Goal: Complete application form

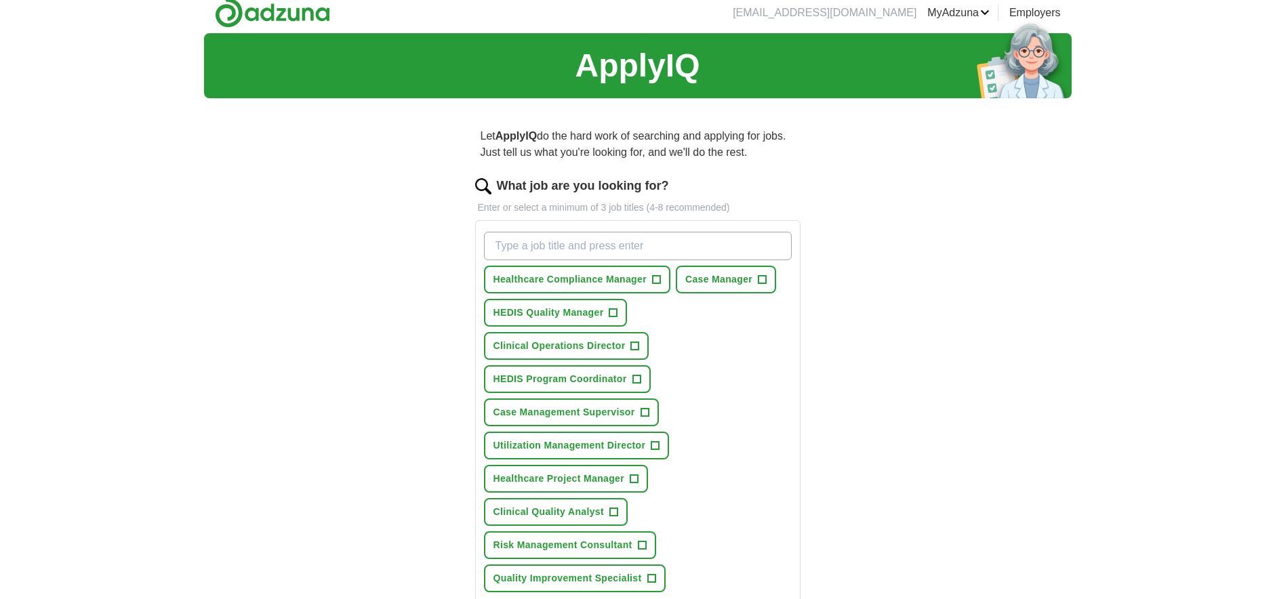
scroll to position [11, 0]
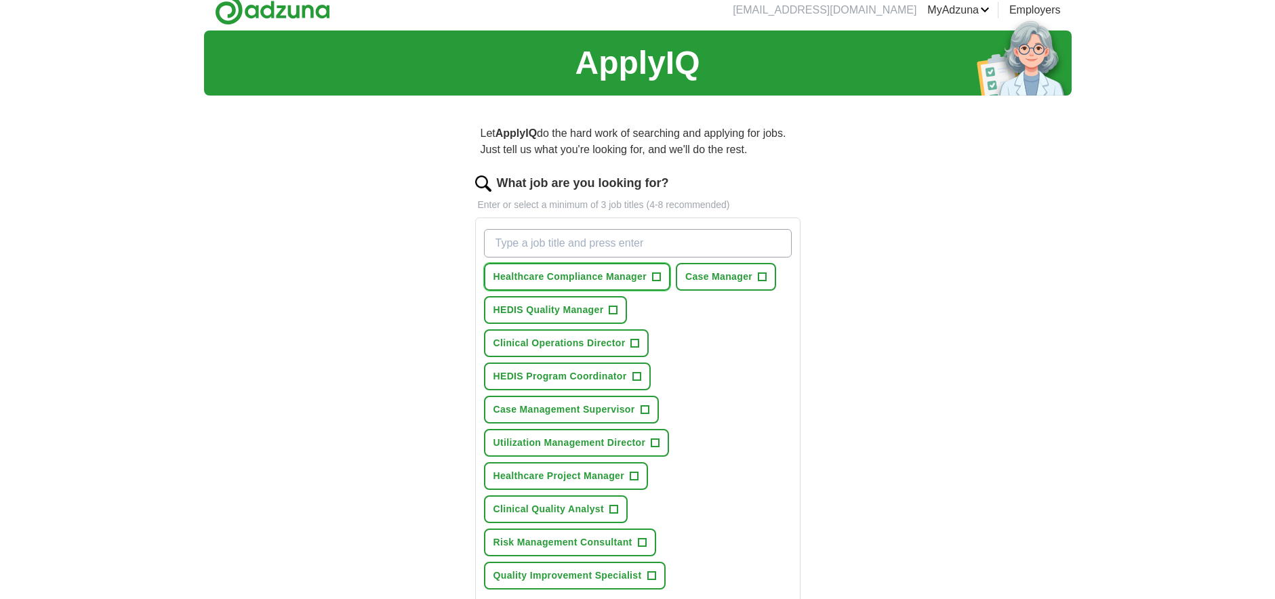
click at [663, 279] on button "Healthcare Compliance Manager +" at bounding box center [577, 277] width 186 height 28
click at [748, 279] on span "Case Manager" at bounding box center [719, 277] width 67 height 14
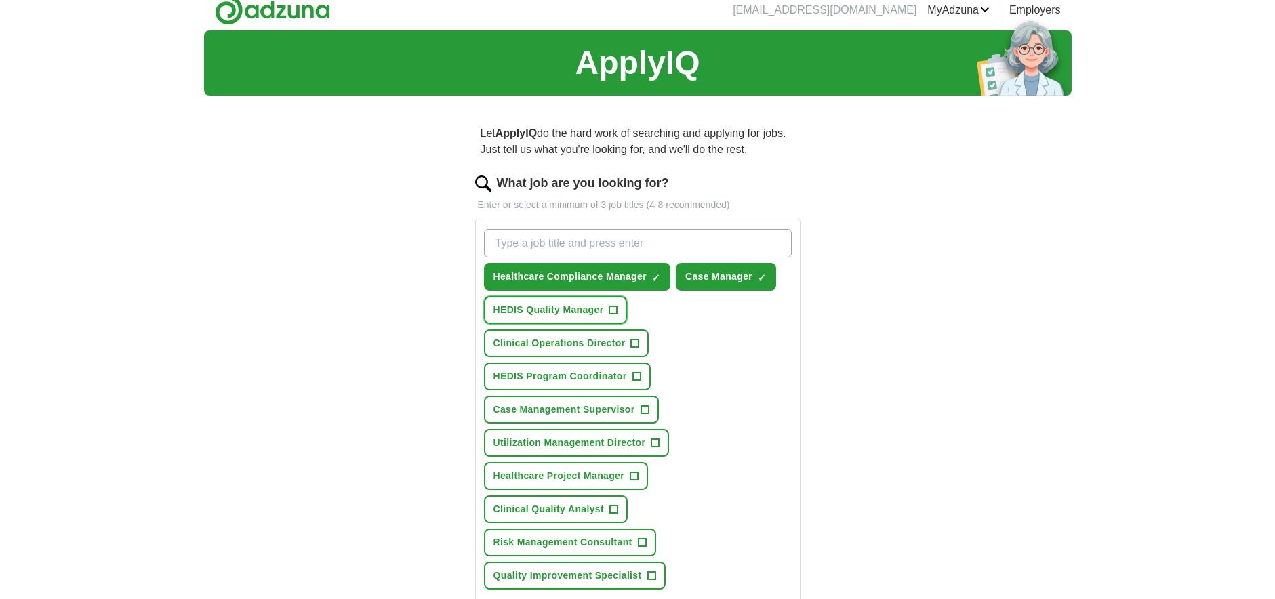
click at [612, 311] on span "+" at bounding box center [614, 310] width 8 height 11
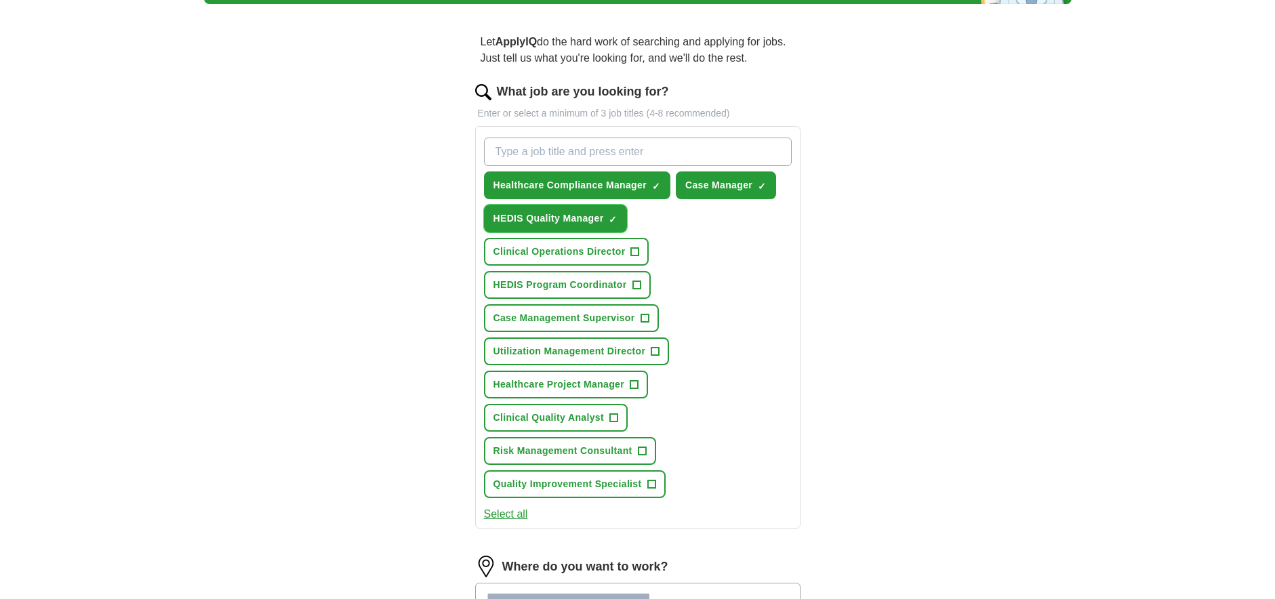
scroll to position [103, 0]
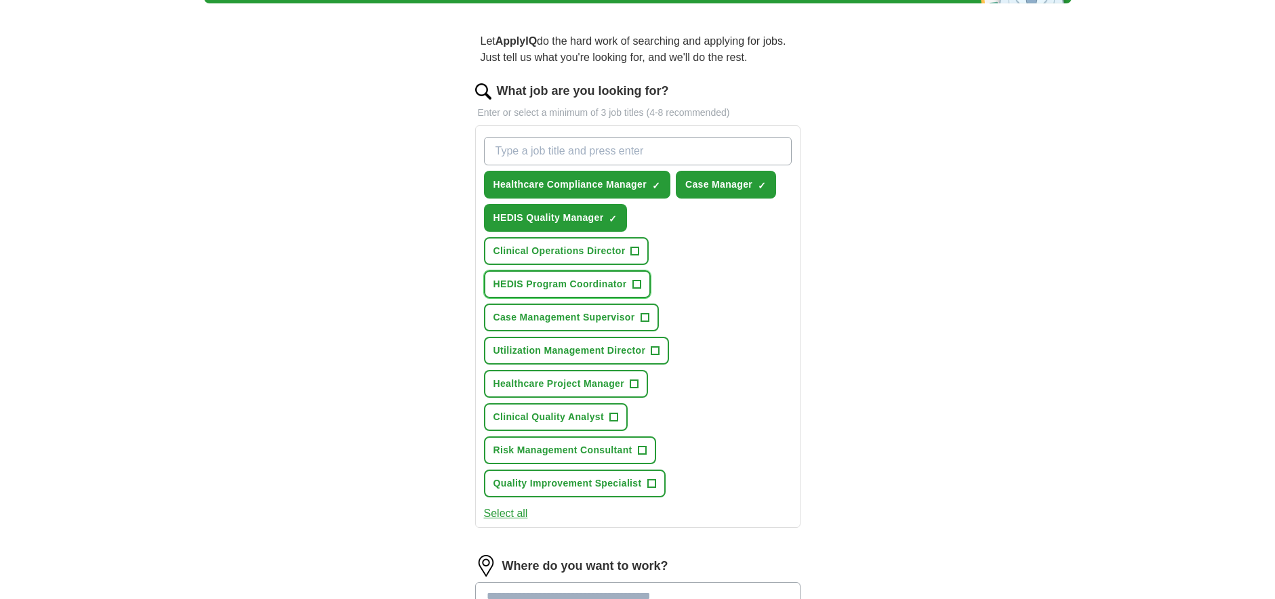
click at [640, 285] on span "+" at bounding box center [637, 284] width 8 height 11
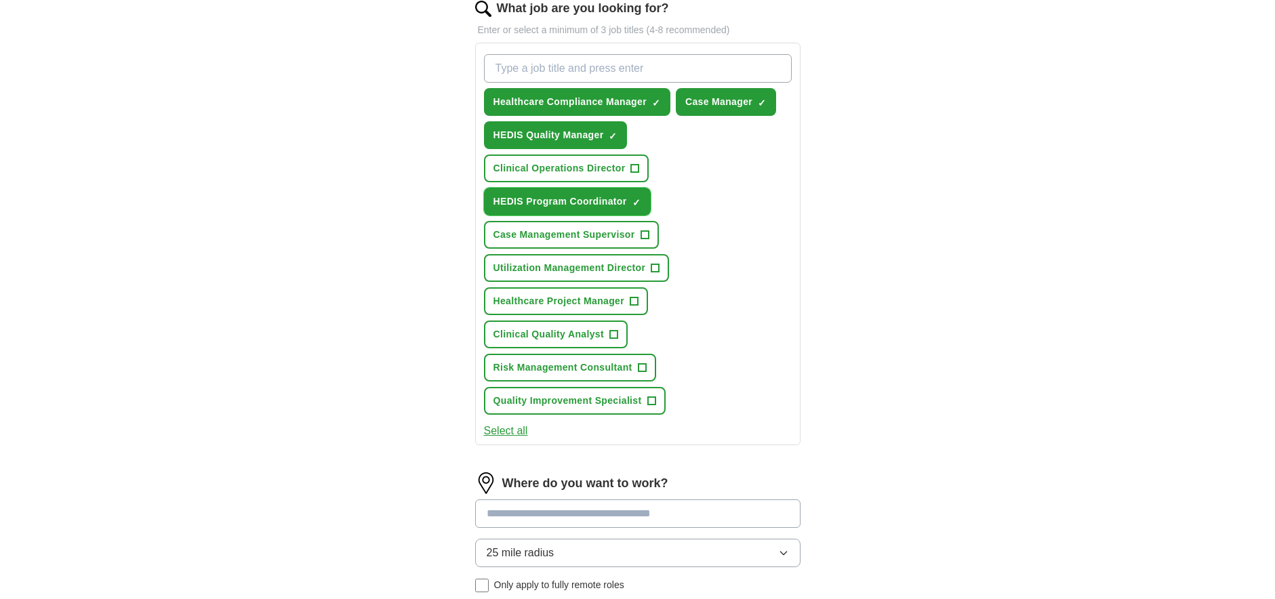
scroll to position [193, 0]
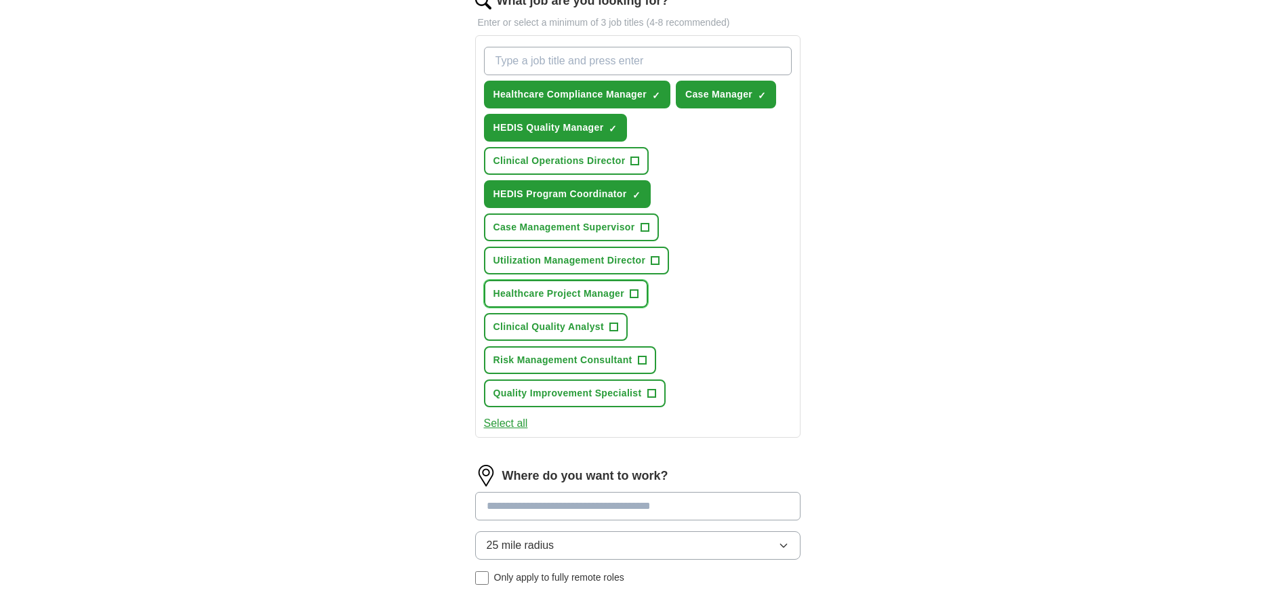
click at [636, 297] on span "+" at bounding box center [635, 294] width 8 height 11
click at [614, 330] on span "+" at bounding box center [614, 327] width 8 height 11
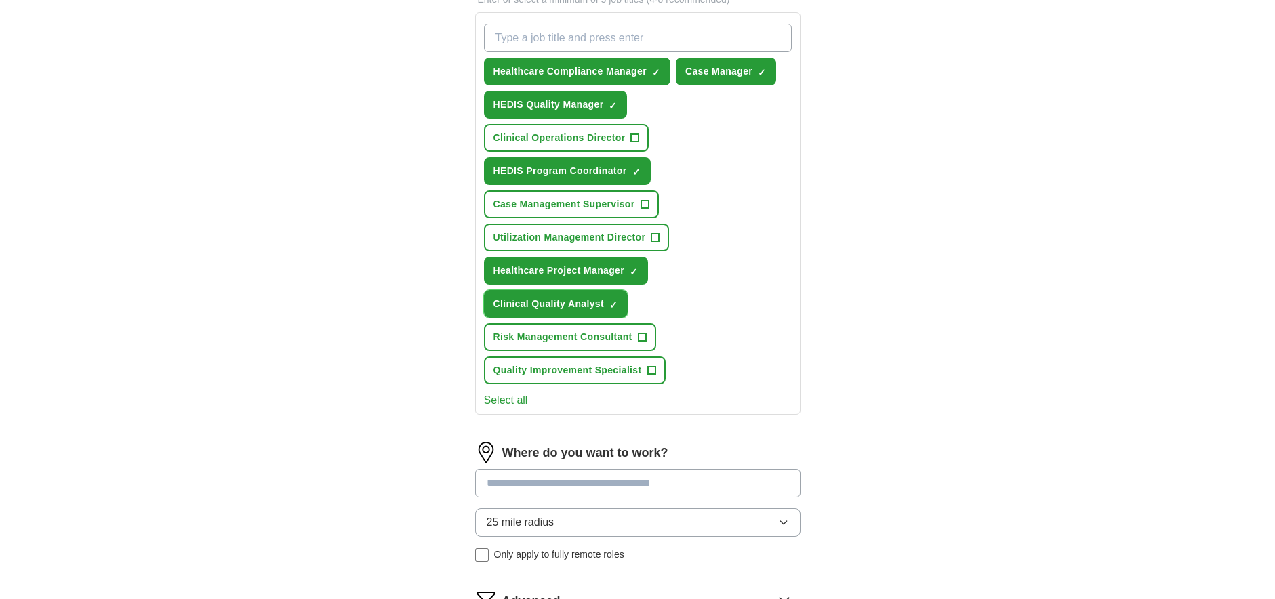
scroll to position [219, 0]
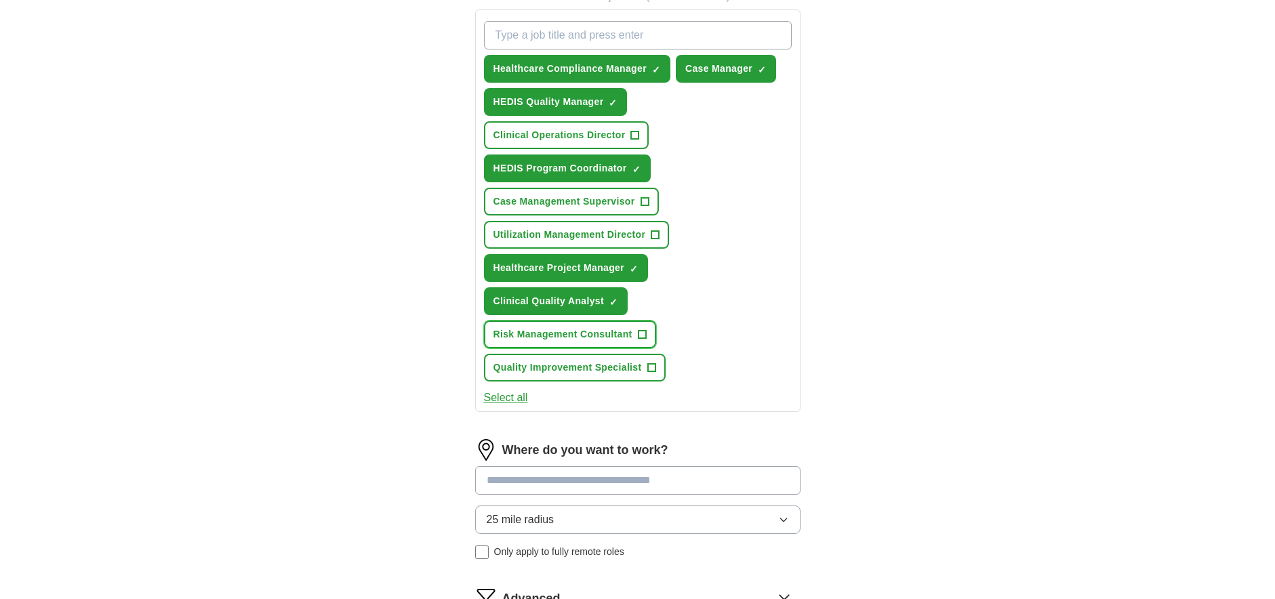
click at [646, 334] on span "+" at bounding box center [642, 335] width 8 height 11
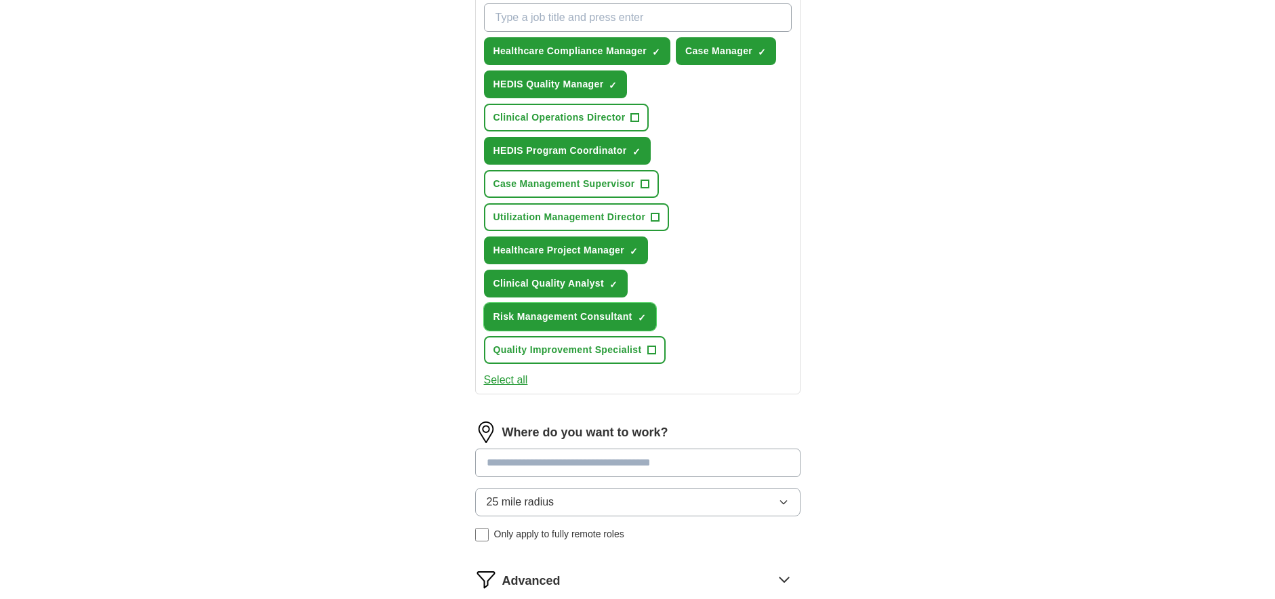
scroll to position [237, 0]
click at [655, 350] on button "Quality Improvement Specialist +" at bounding box center [575, 350] width 182 height 28
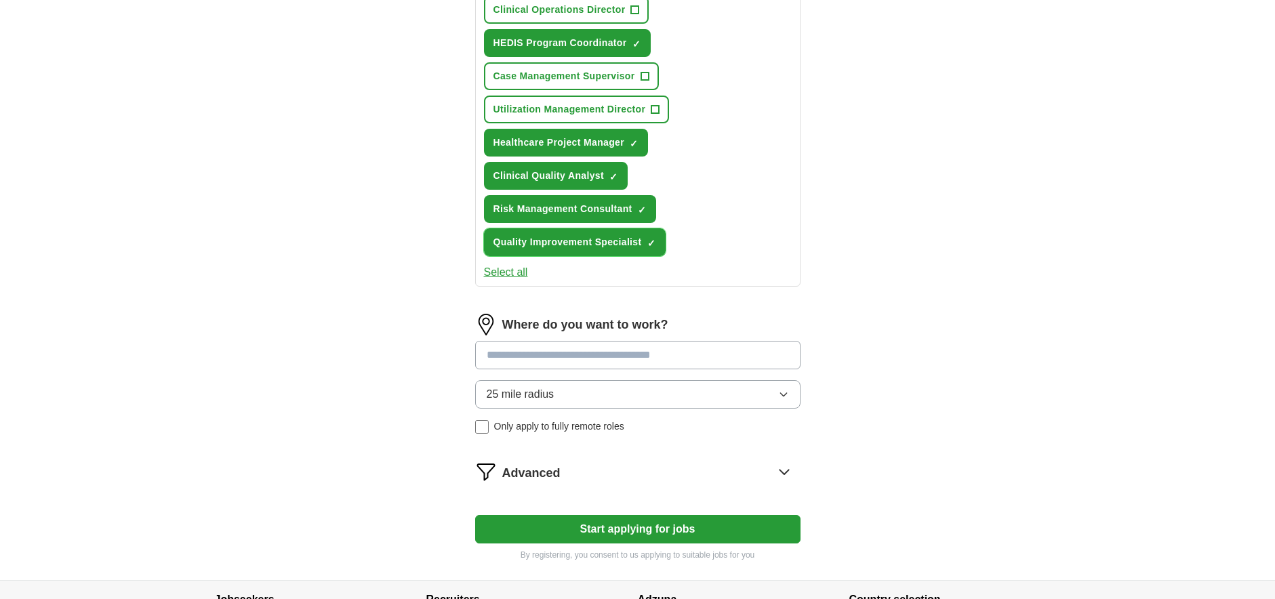
scroll to position [345, 0]
click at [585, 351] on input at bounding box center [637, 354] width 325 height 28
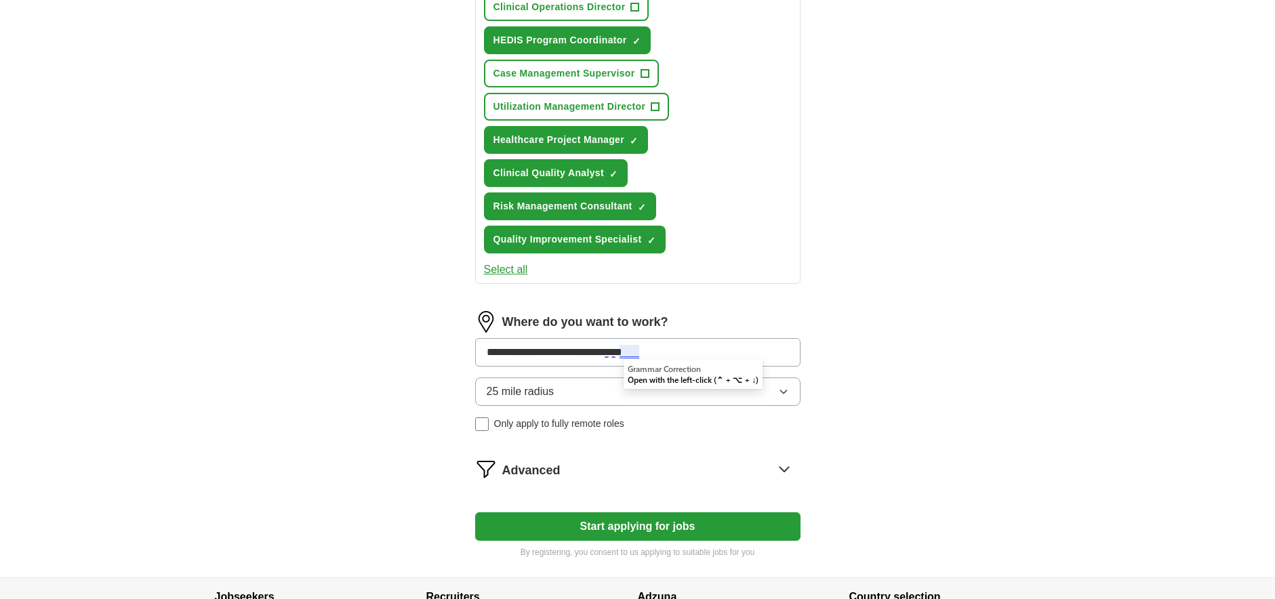
scroll to position [348, 0]
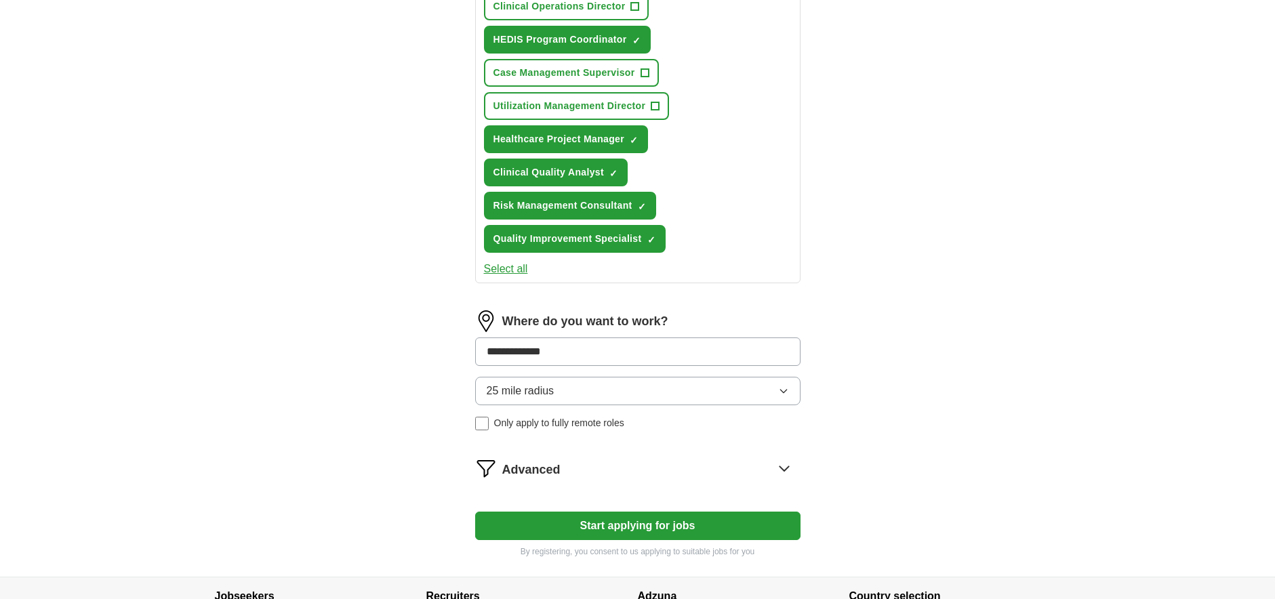
click at [482, 422] on div "25 mile radius Only apply to fully remote roles" at bounding box center [637, 404] width 325 height 54
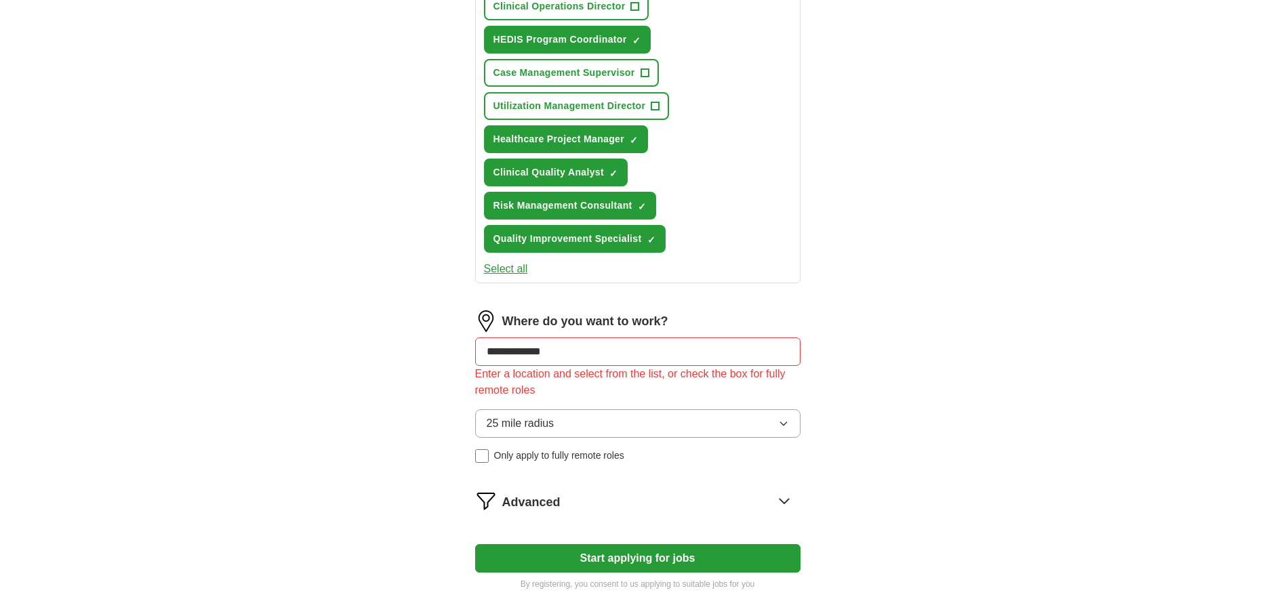
click at [561, 355] on input "**********" at bounding box center [637, 352] width 325 height 28
type input "*"
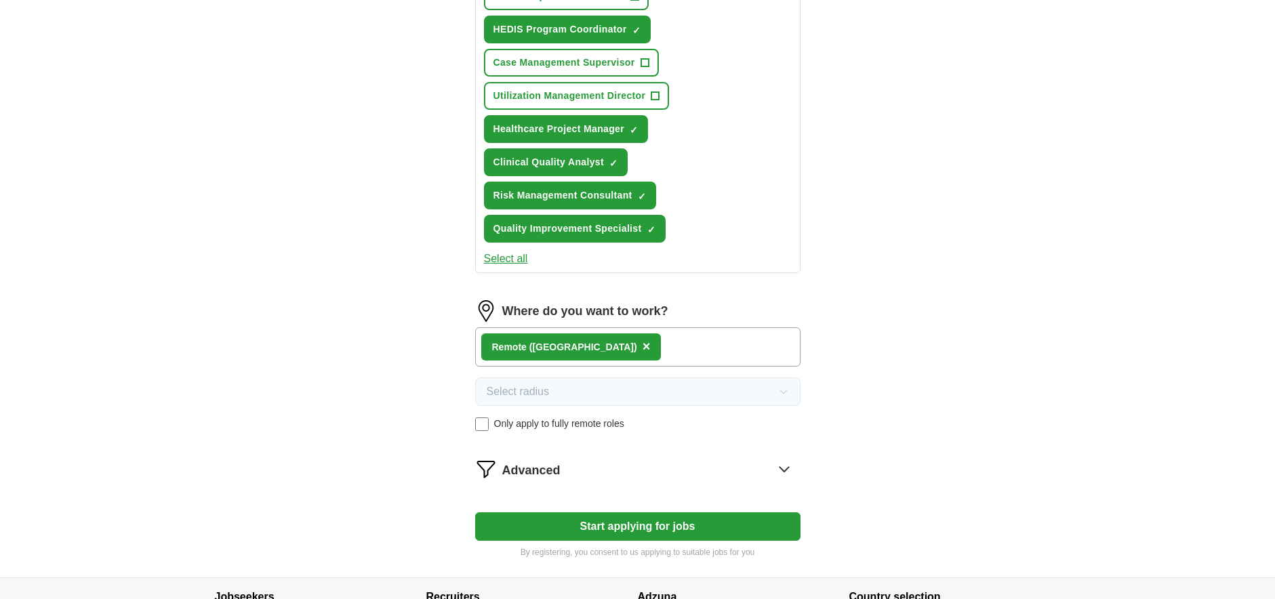
scroll to position [359, 0]
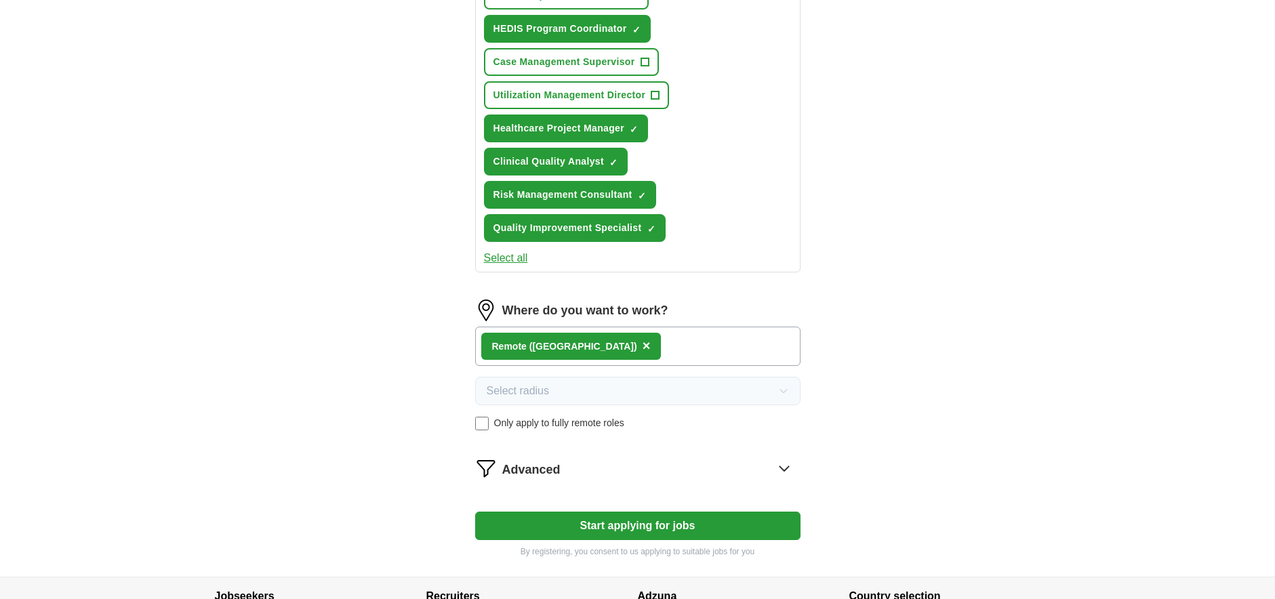
click at [644, 526] on button "Start applying for jobs" at bounding box center [637, 526] width 325 height 28
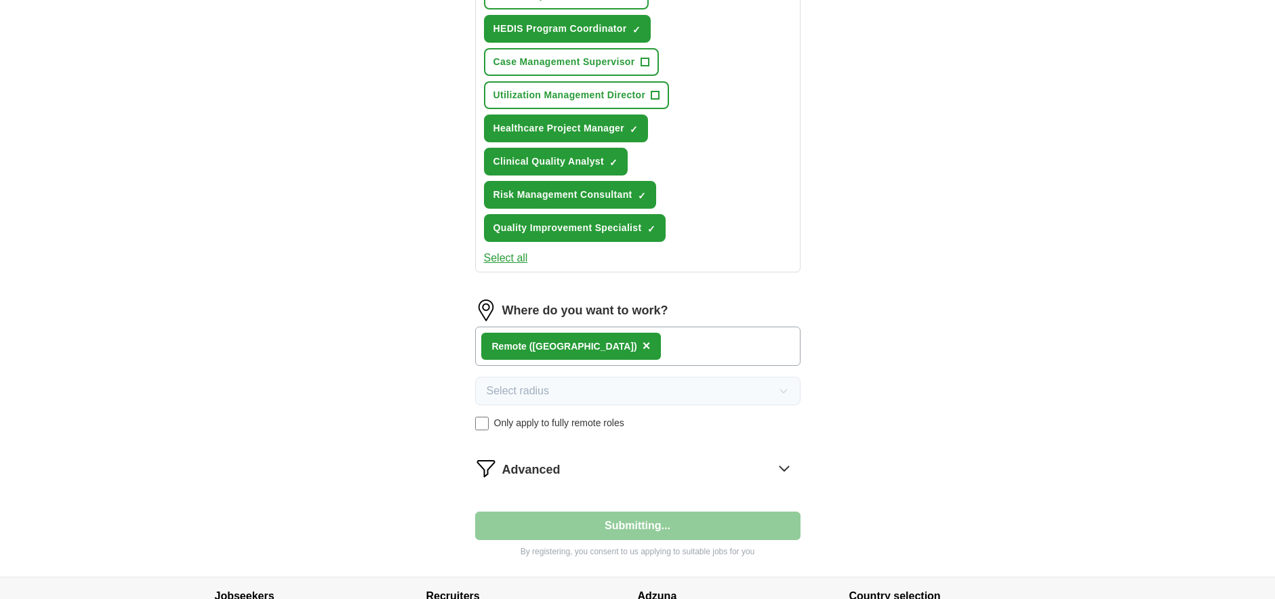
select select "**"
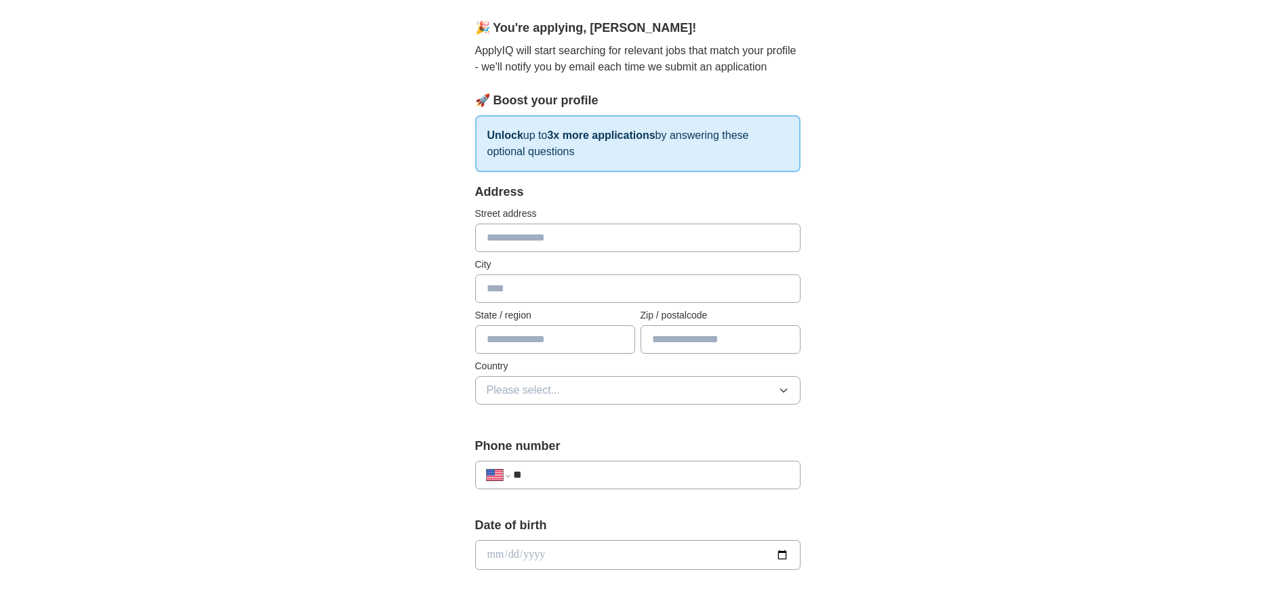
scroll to position [131, 0]
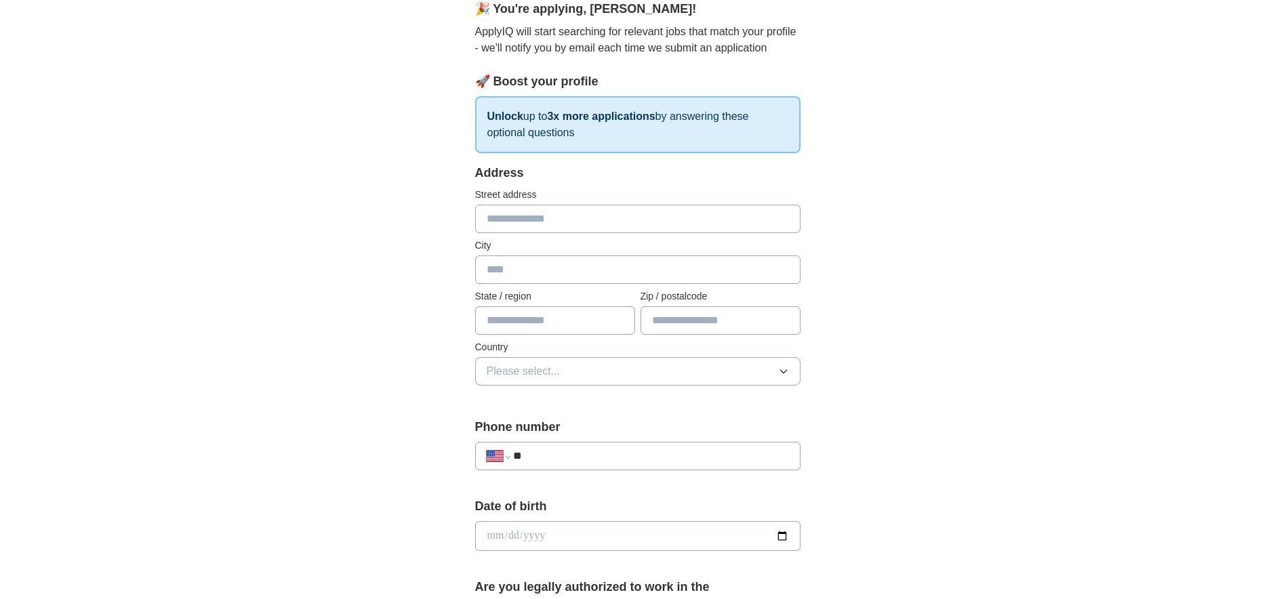
click at [492, 219] on input "text" at bounding box center [637, 219] width 325 height 28
type input "**********"
type input "**"
type input "*****"
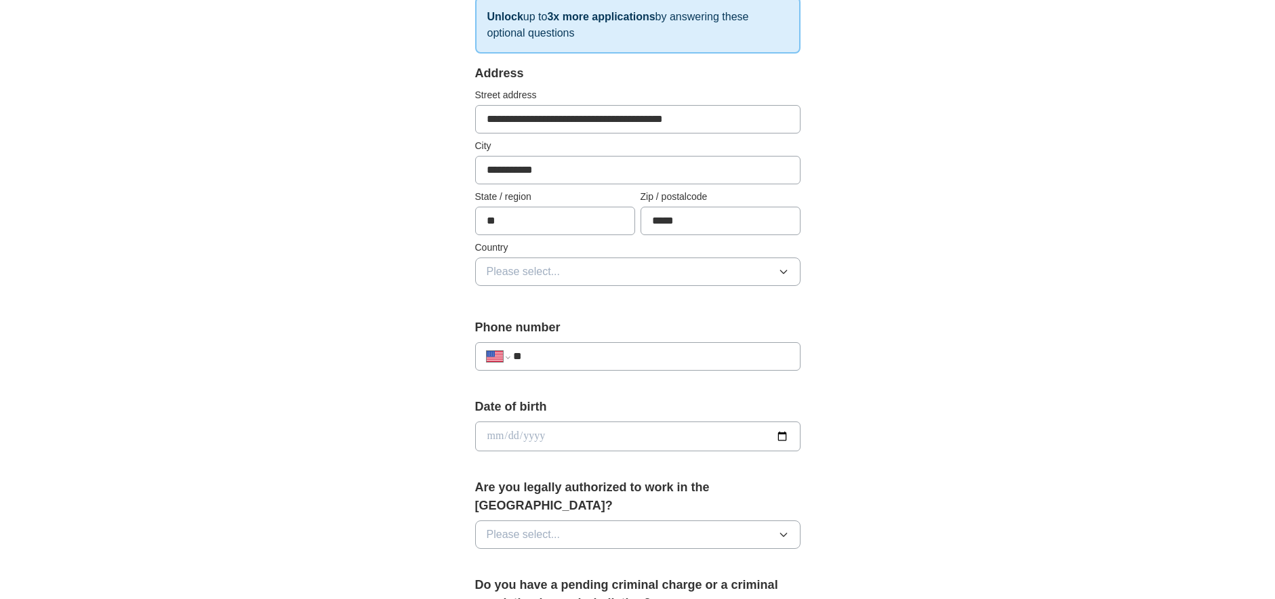
scroll to position [235, 0]
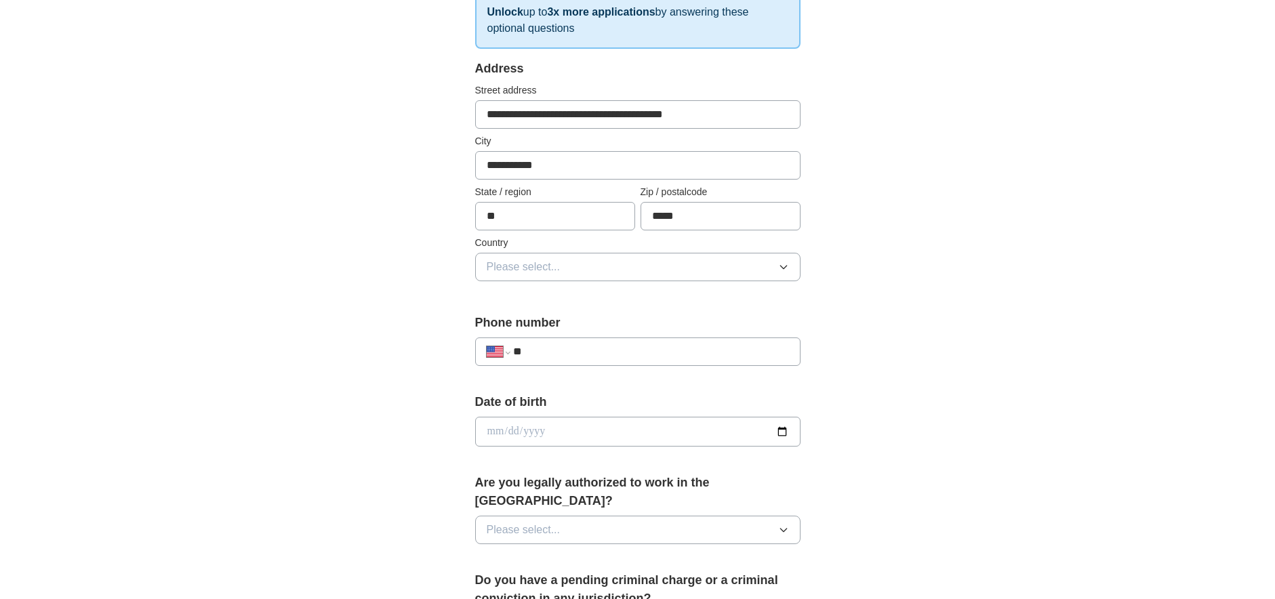
click at [779, 265] on icon "button" at bounding box center [783, 267] width 11 height 11
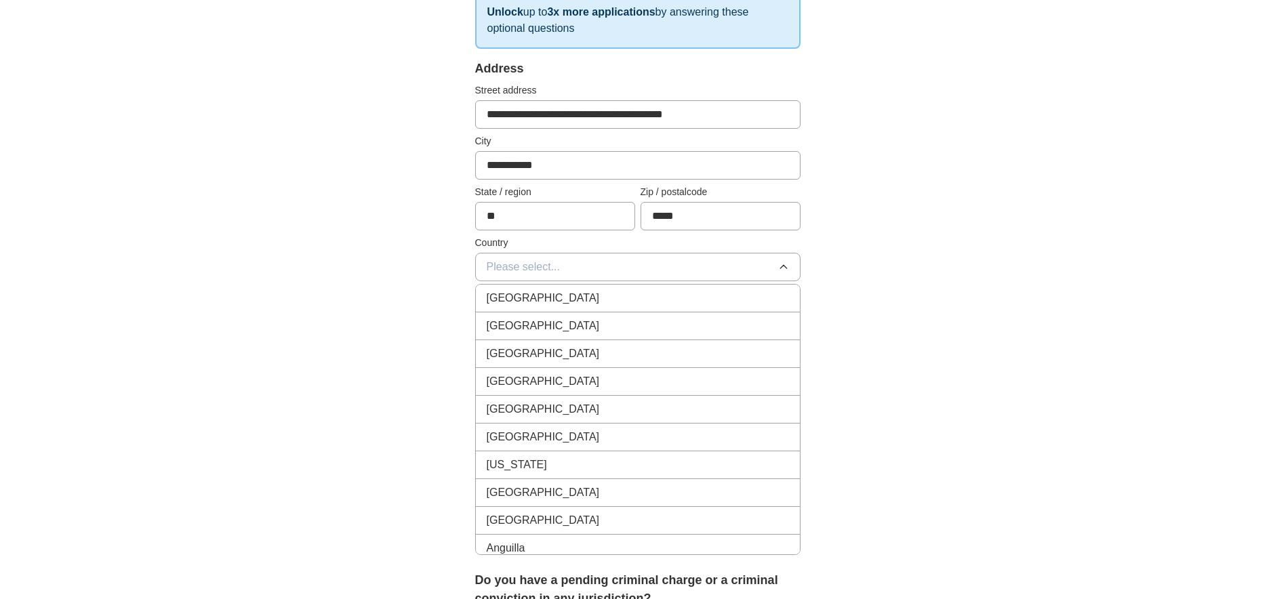
click at [561, 323] on div "United States" at bounding box center [638, 326] width 302 height 16
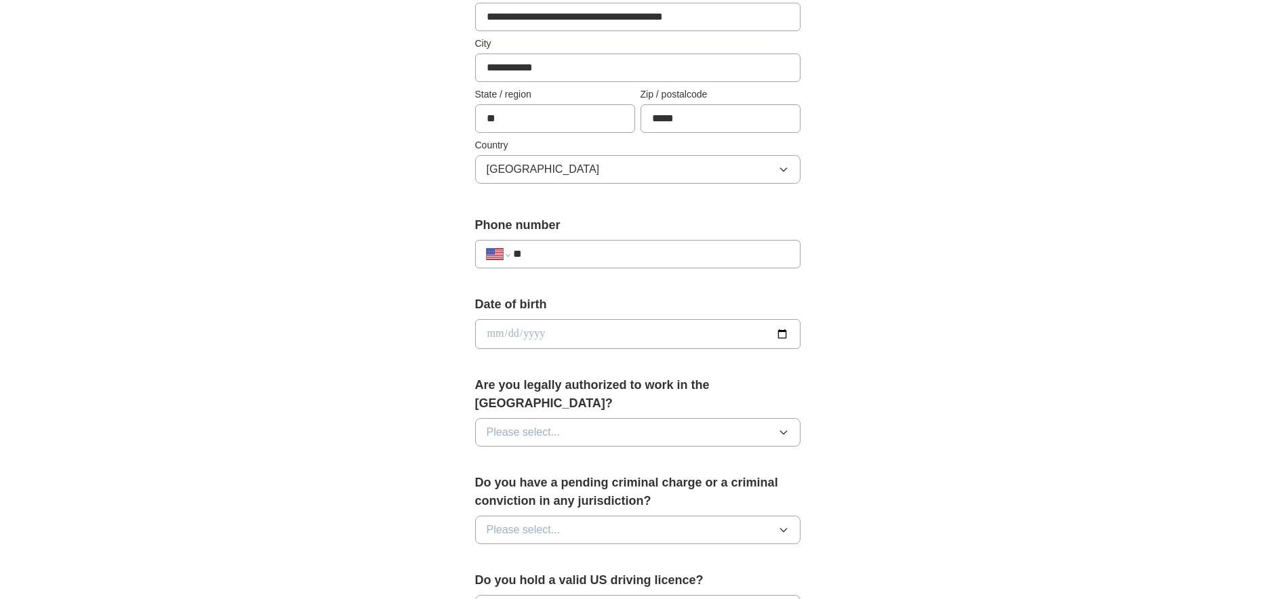
scroll to position [342, 0]
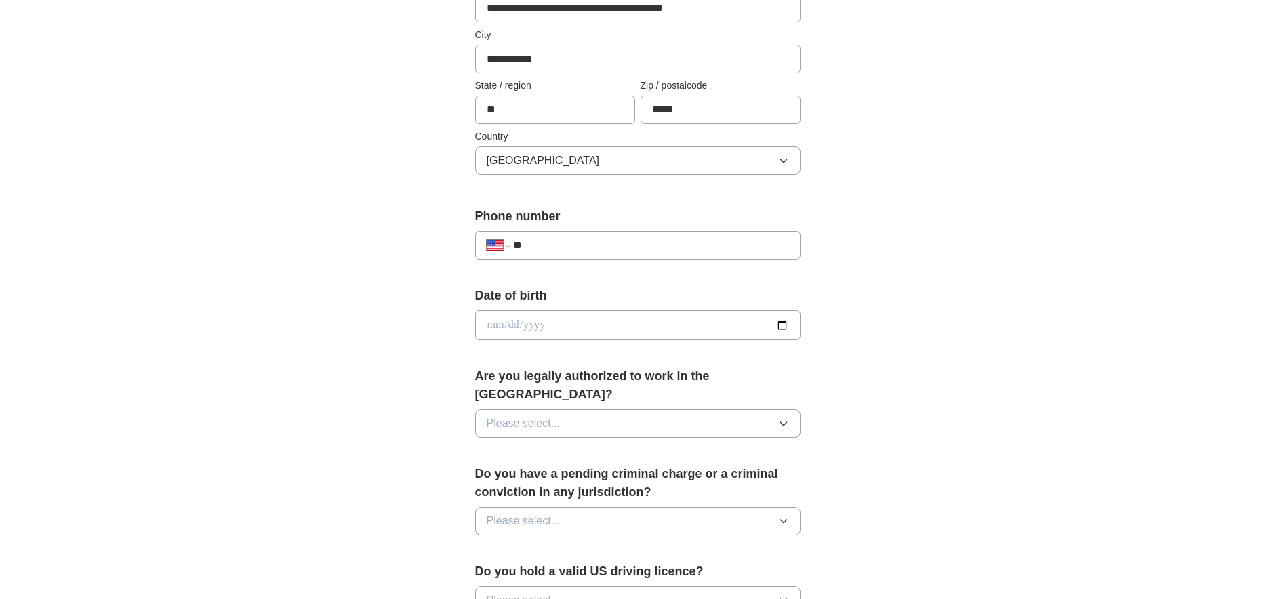
click at [570, 238] on input "**" at bounding box center [650, 245] width 275 height 16
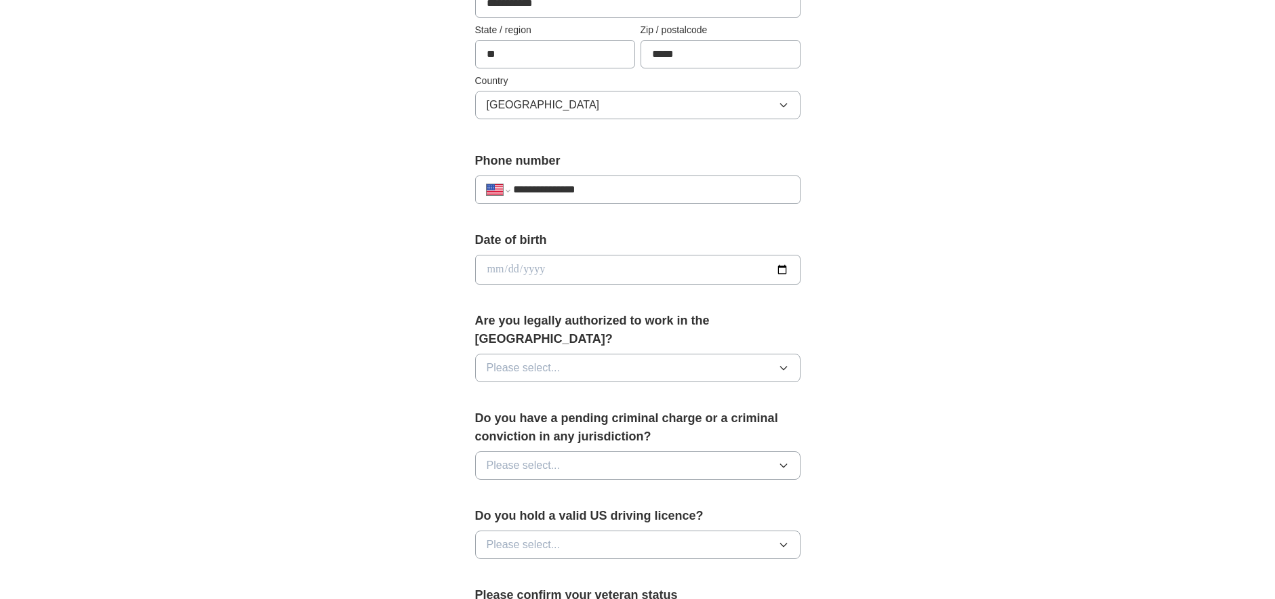
scroll to position [402, 0]
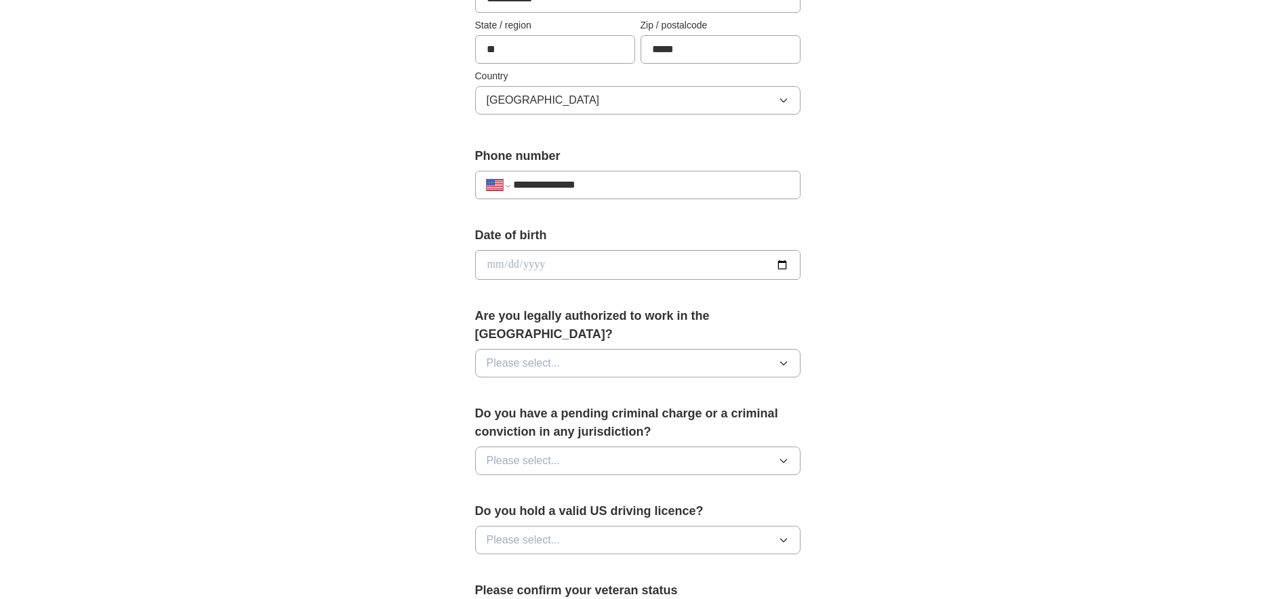
type input "**********"
click at [783, 358] on icon "button" at bounding box center [783, 363] width 11 height 11
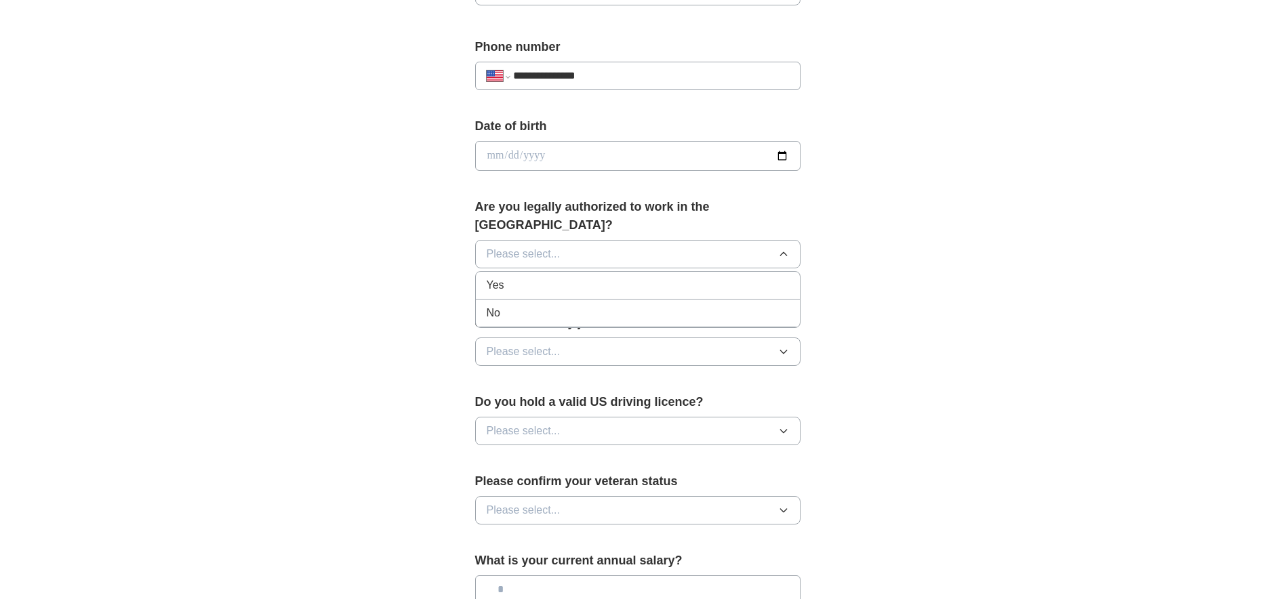
scroll to position [514, 0]
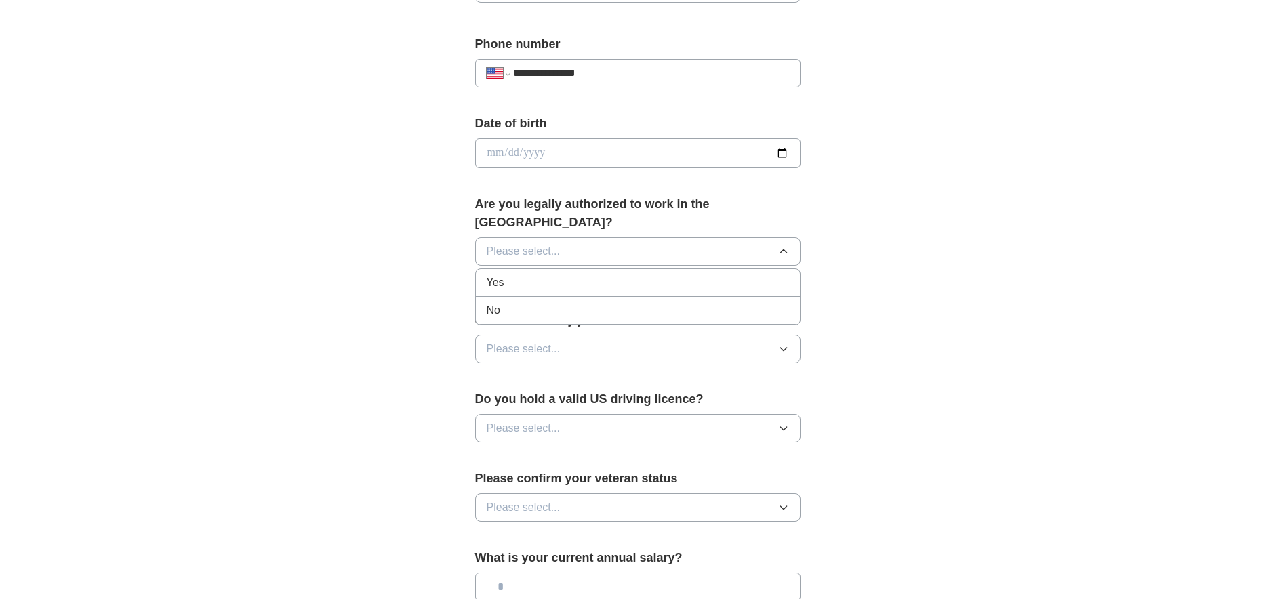
click at [508, 275] on div "Yes" at bounding box center [638, 283] width 302 height 16
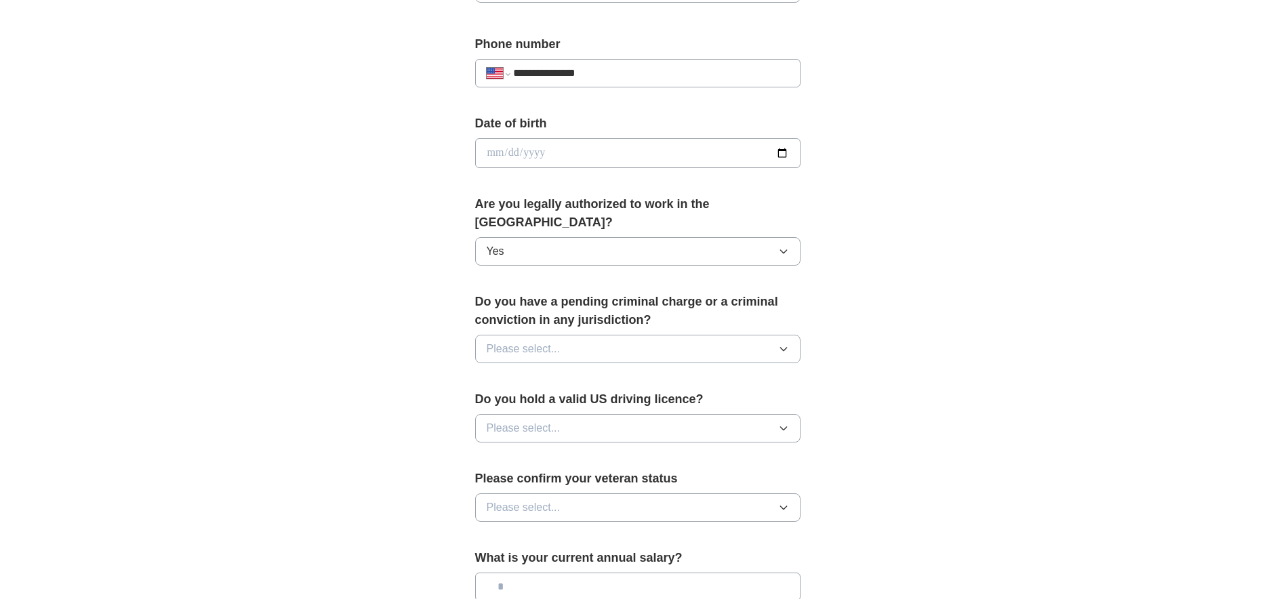
click at [787, 344] on icon "button" at bounding box center [783, 349] width 11 height 11
click at [524, 400] on div "No" at bounding box center [638, 408] width 302 height 16
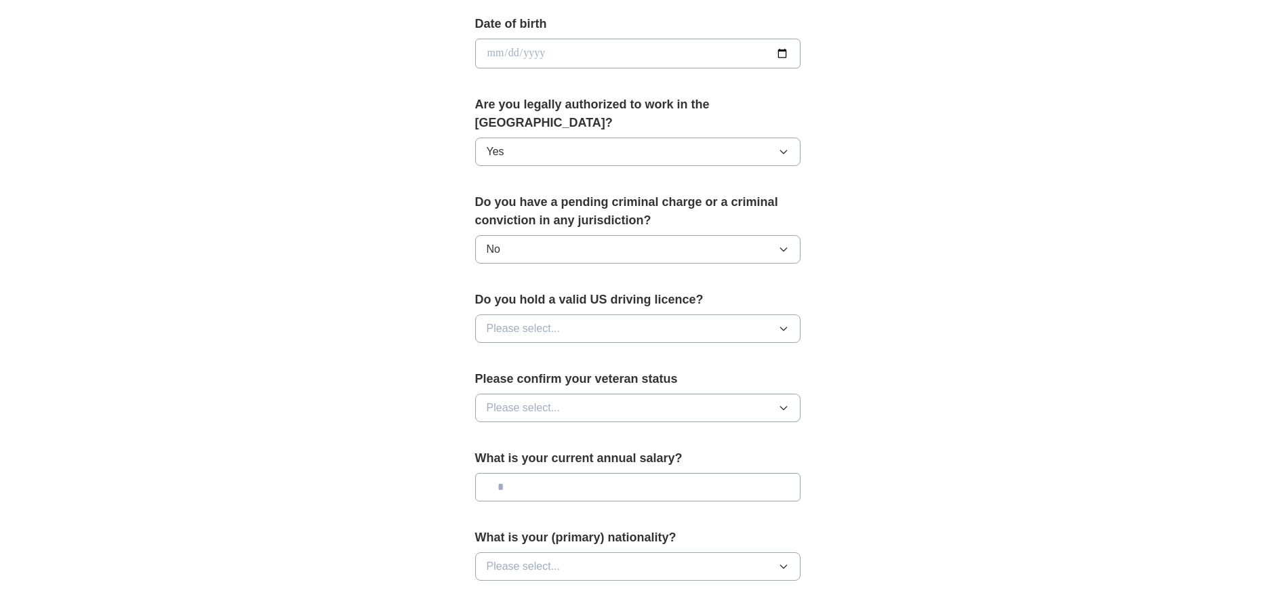
scroll to position [616, 0]
click at [785, 313] on button "Please select..." at bounding box center [637, 327] width 325 height 28
click at [578, 350] on div "Yes" at bounding box center [638, 358] width 302 height 16
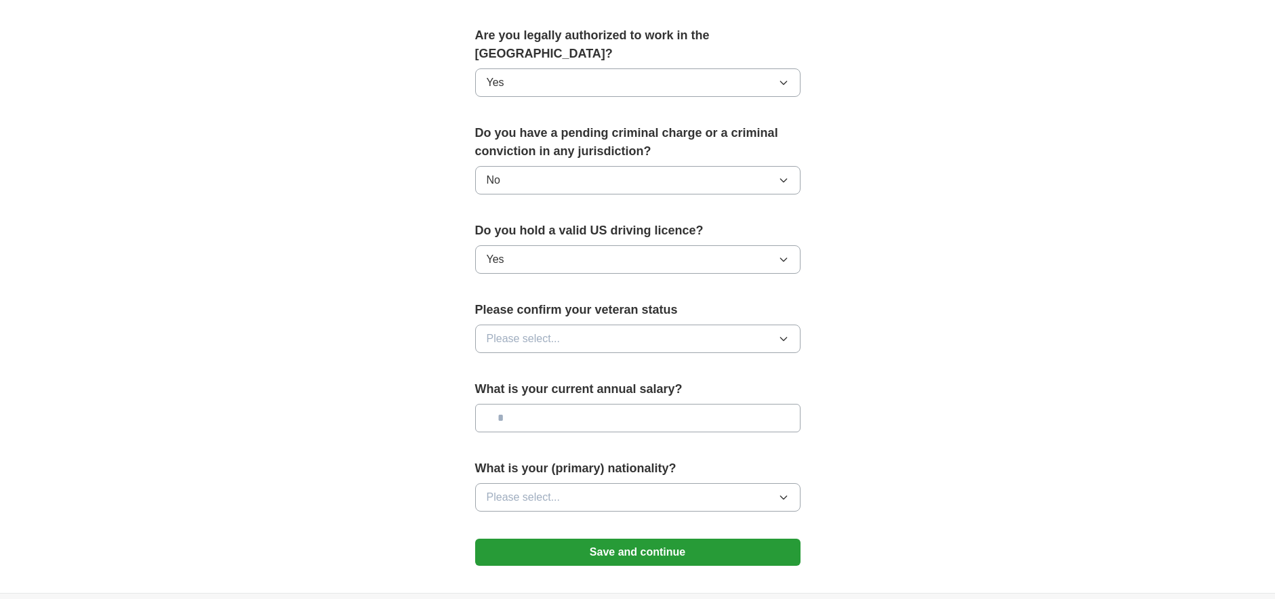
scroll to position [687, 0]
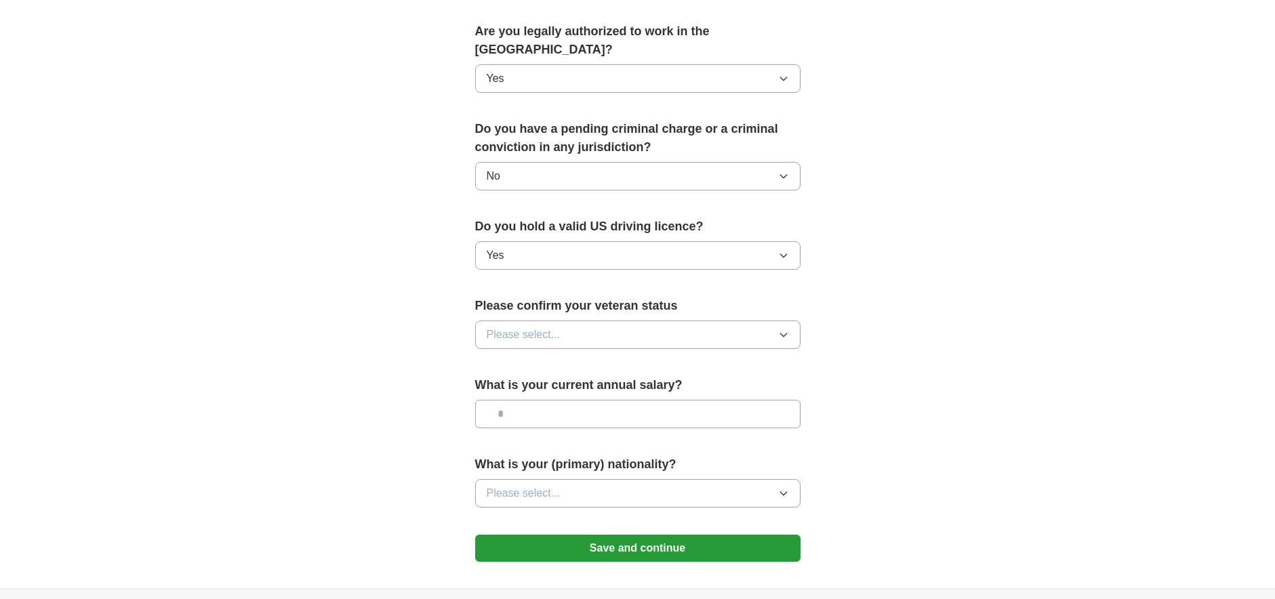
click at [780, 330] on icon "button" at bounding box center [783, 335] width 11 height 11
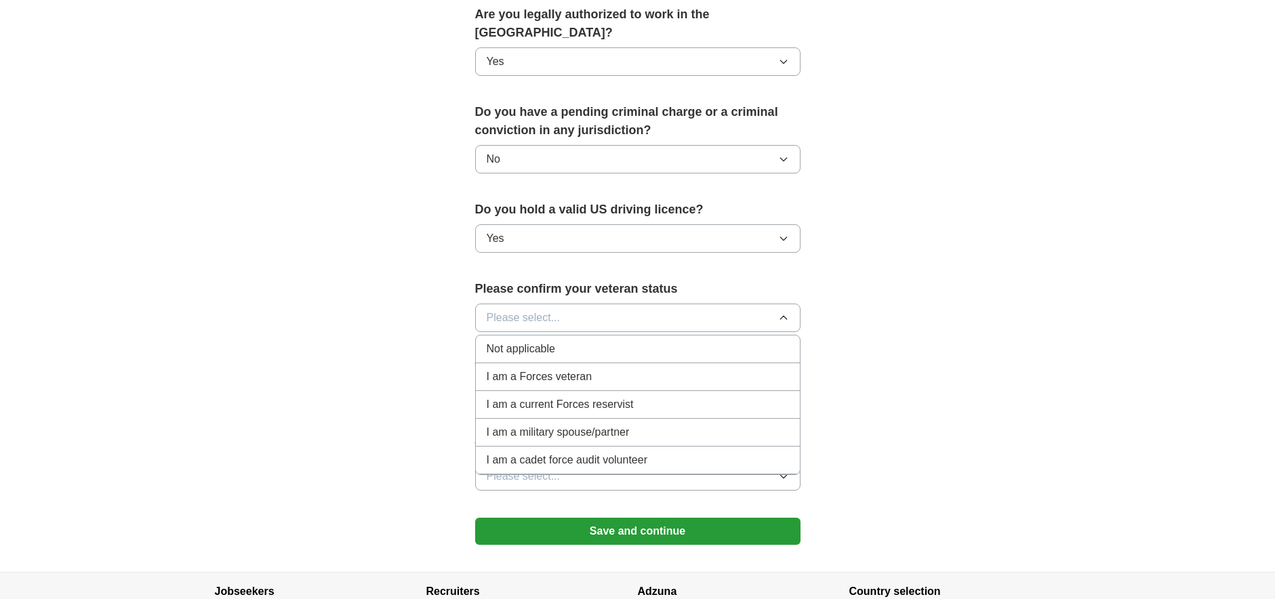
scroll to position [707, 0]
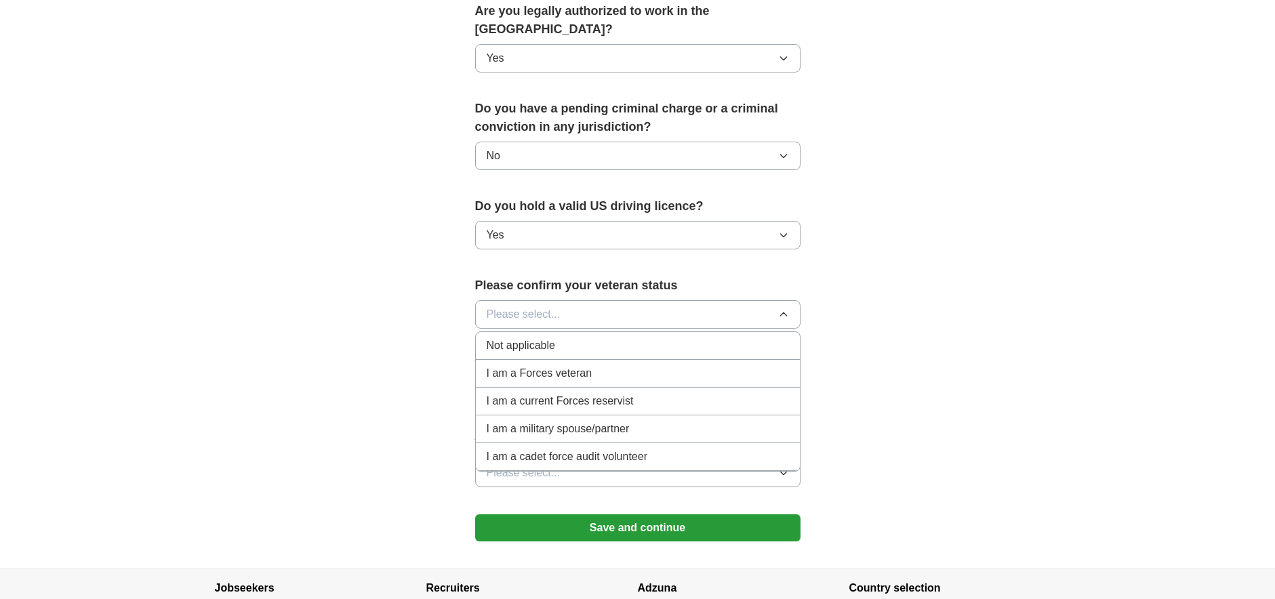
click at [558, 365] on span "I am a Forces veteran" at bounding box center [540, 373] width 106 height 16
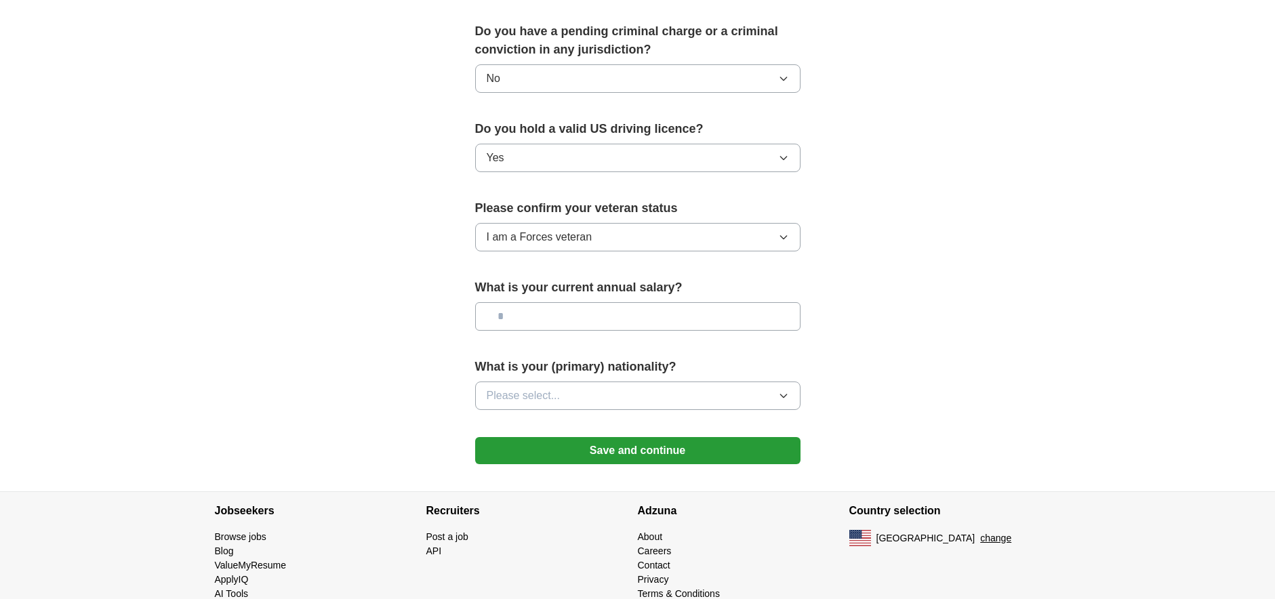
scroll to position [795, 0]
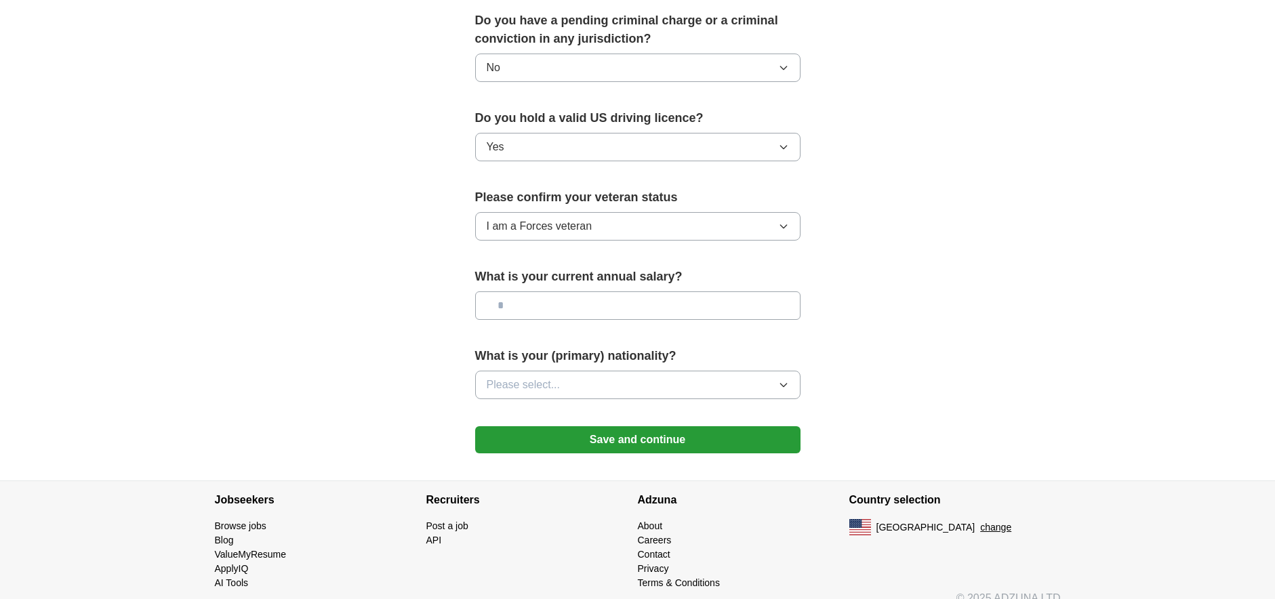
click at [517, 292] on input "text" at bounding box center [637, 306] width 325 height 28
type input "**"
click at [789, 372] on button "Please select..." at bounding box center [637, 385] width 325 height 28
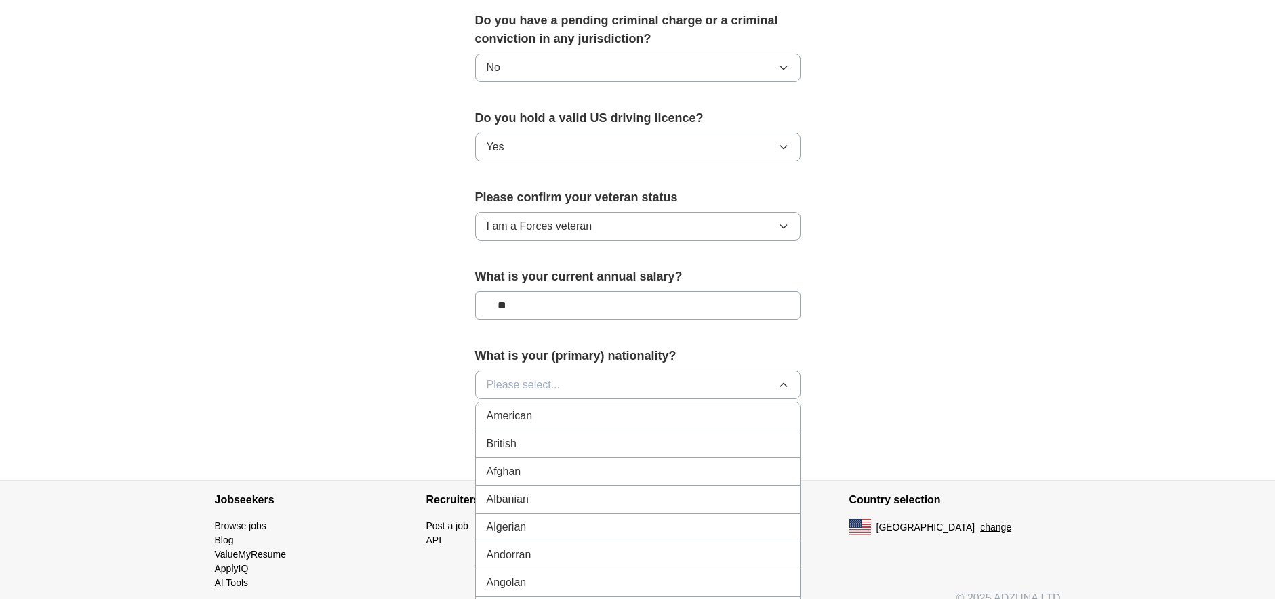
click at [591, 408] on div "American" at bounding box center [638, 416] width 302 height 16
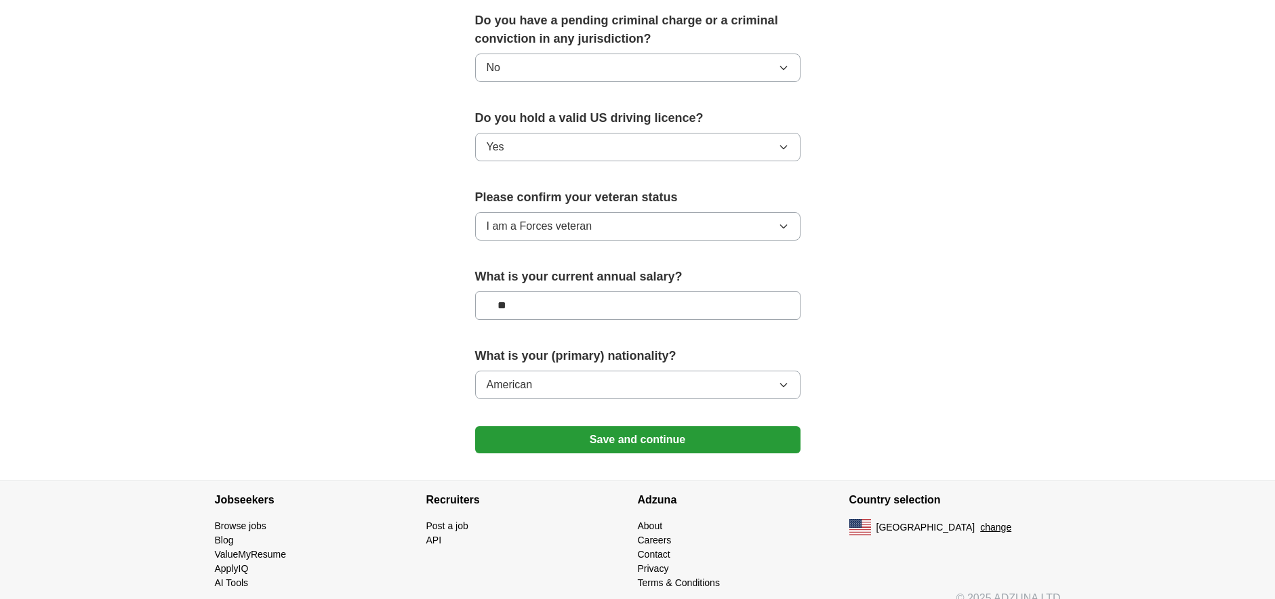
click at [683, 427] on button "Save and continue" at bounding box center [637, 440] width 325 height 27
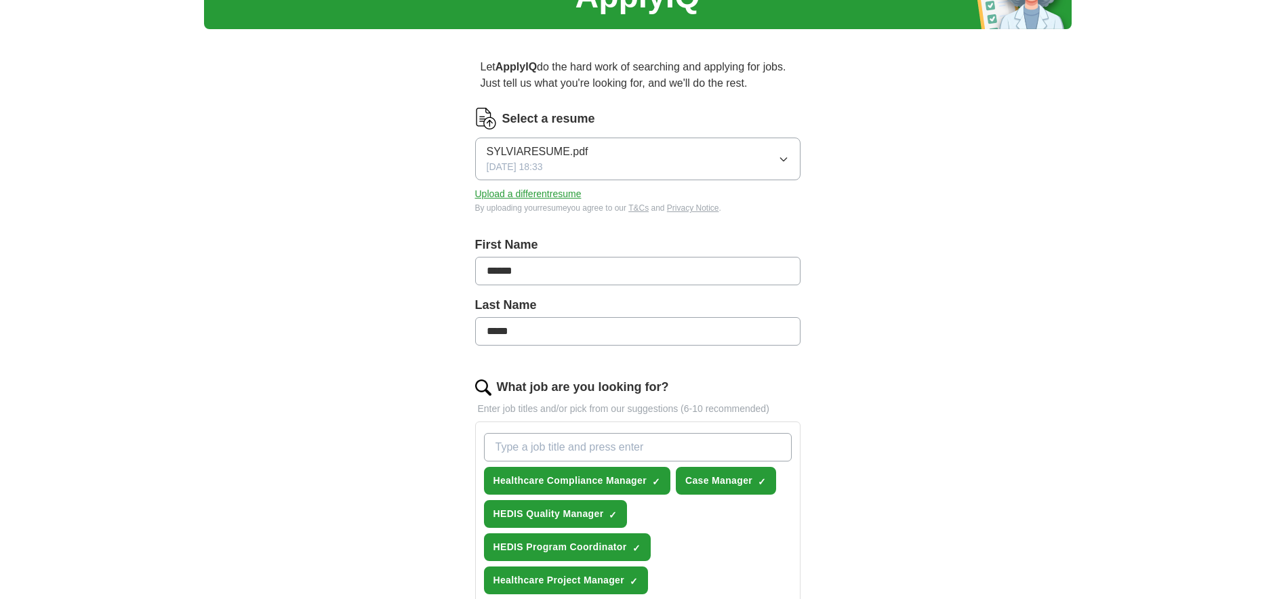
scroll to position [75, 0]
